Goal: Information Seeking & Learning: Learn about a topic

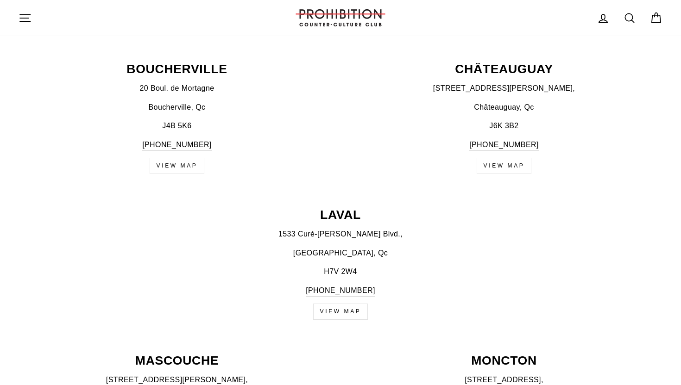
scroll to position [505, 0]
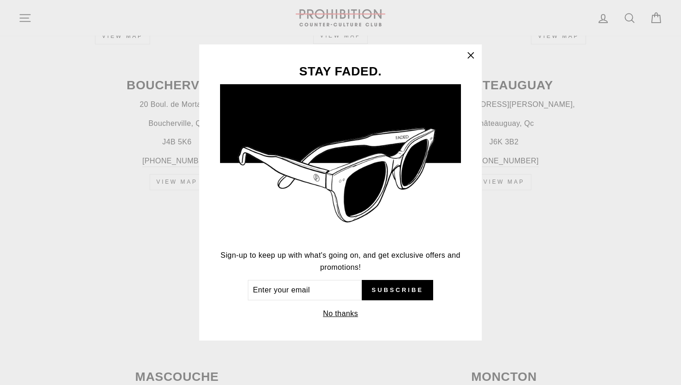
click at [470, 62] on icon "button" at bounding box center [470, 55] width 13 height 13
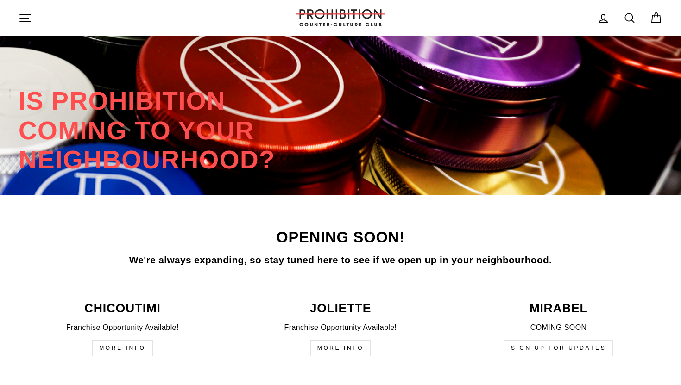
scroll to position [2032, 0]
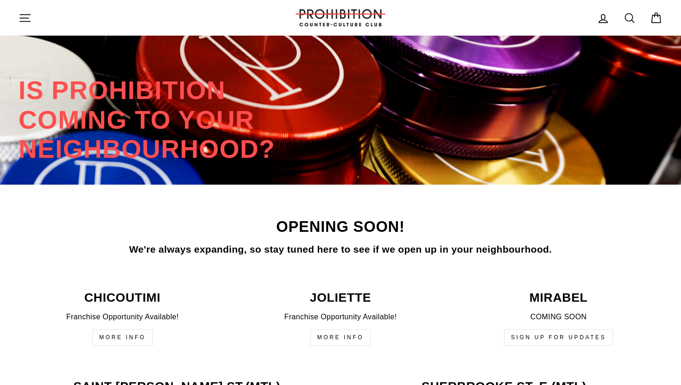
click at [21, 18] on icon "button" at bounding box center [25, 17] width 10 height 7
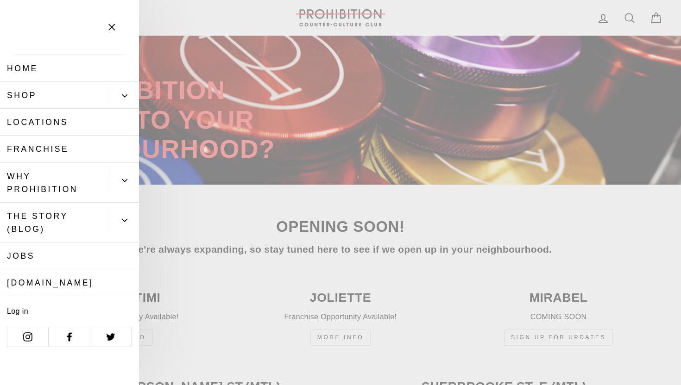
click at [121, 90] on button "Primary" at bounding box center [125, 96] width 28 height 16
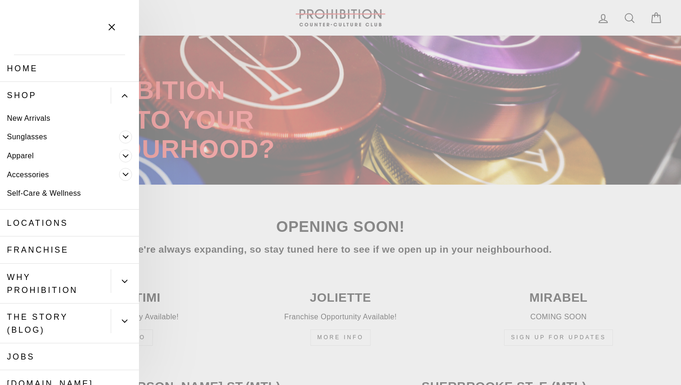
click at [67, 194] on link "Self-Care & Wellness" at bounding box center [69, 193] width 139 height 19
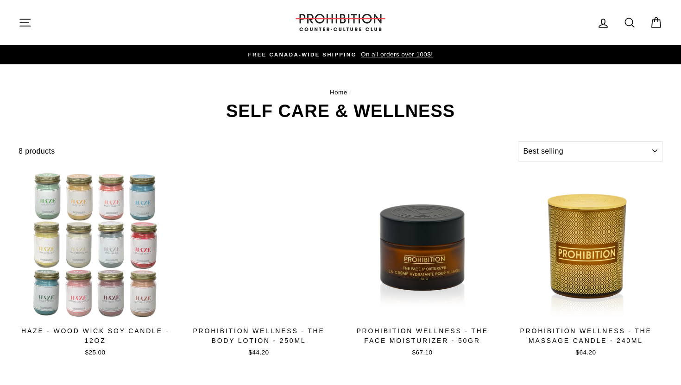
select select "best-selling"
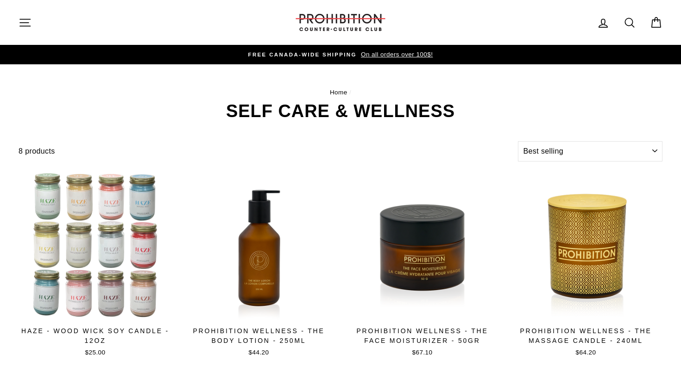
click at [19, 26] on icon "button" at bounding box center [25, 22] width 13 height 13
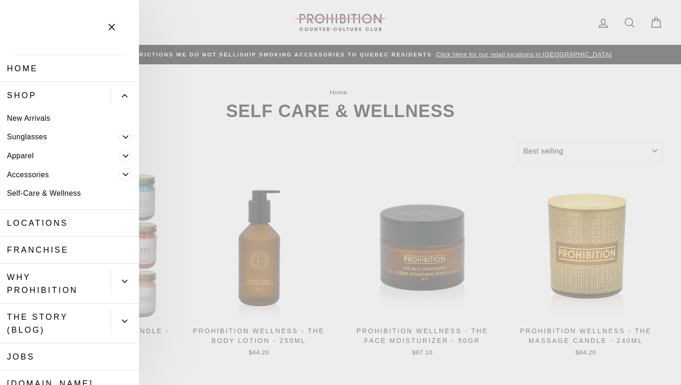
click at [45, 248] on link "Franchise" at bounding box center [69, 250] width 139 height 27
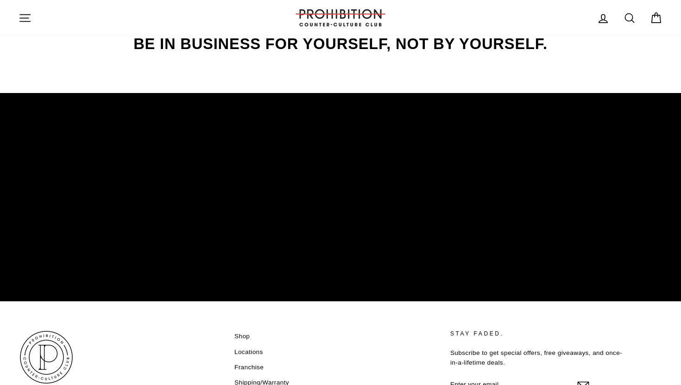
scroll to position [1398, 0]
